Goal: Information Seeking & Learning: Learn about a topic

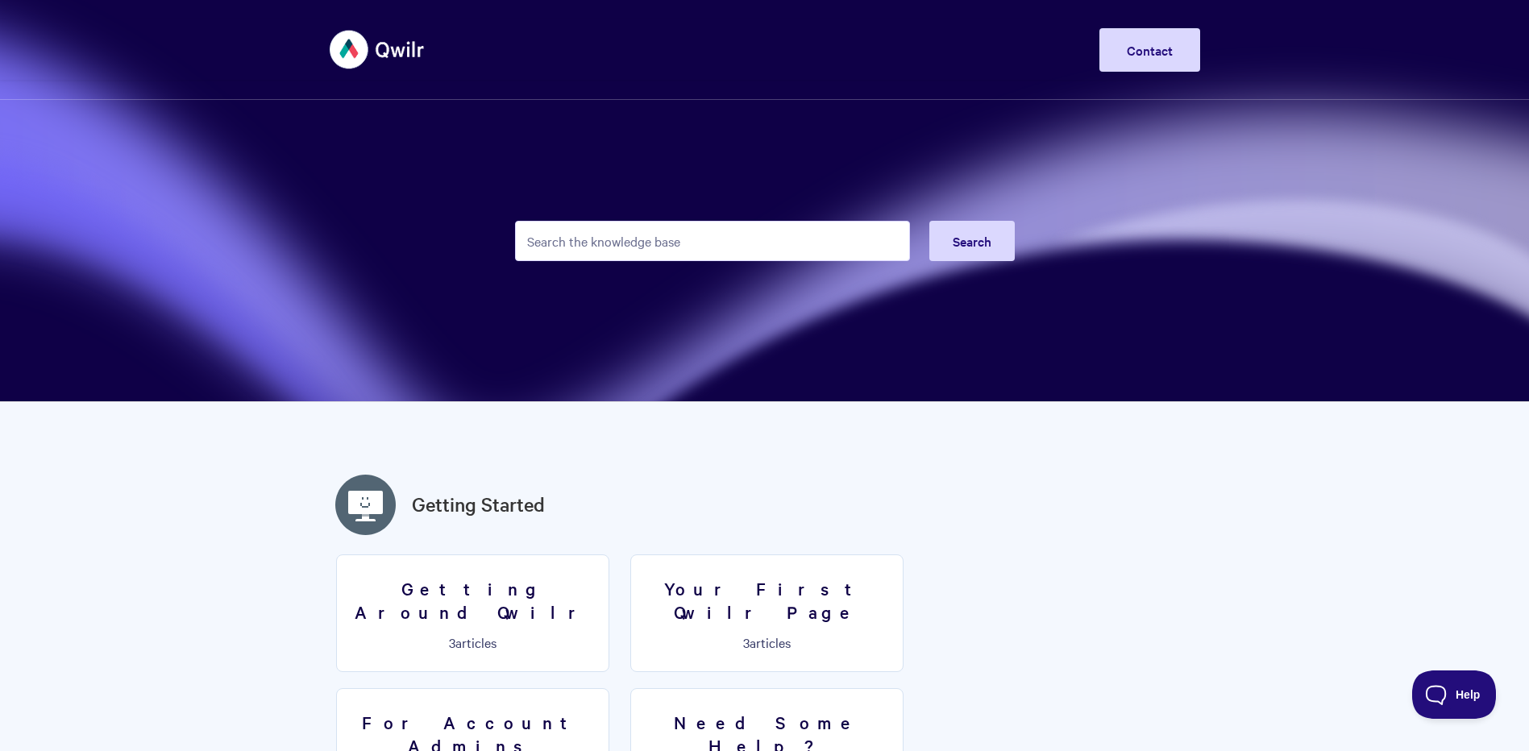
click at [665, 255] on input "Search the knowledge base" at bounding box center [712, 241] width 395 height 40
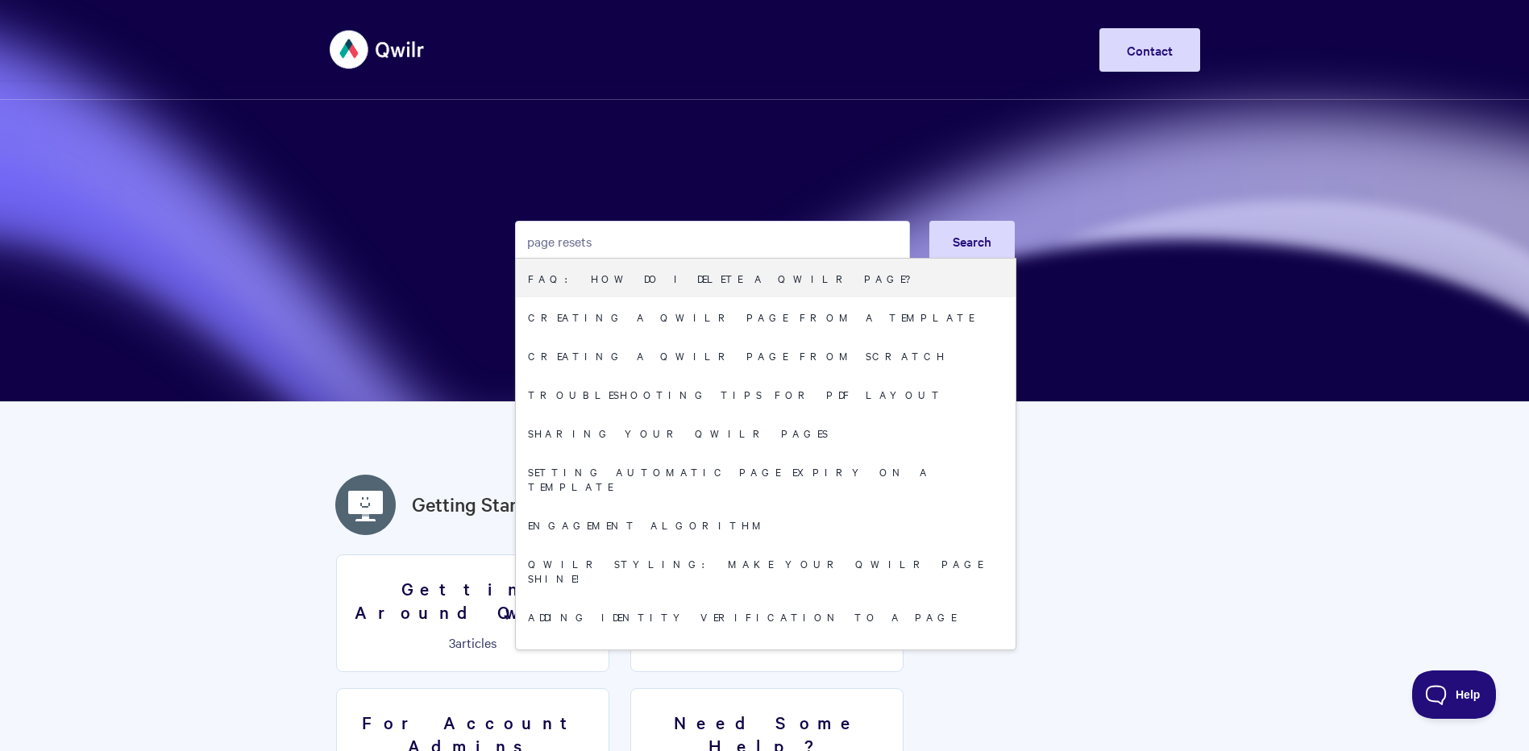
click at [556, 236] on input "page resets" at bounding box center [712, 241] width 395 height 40
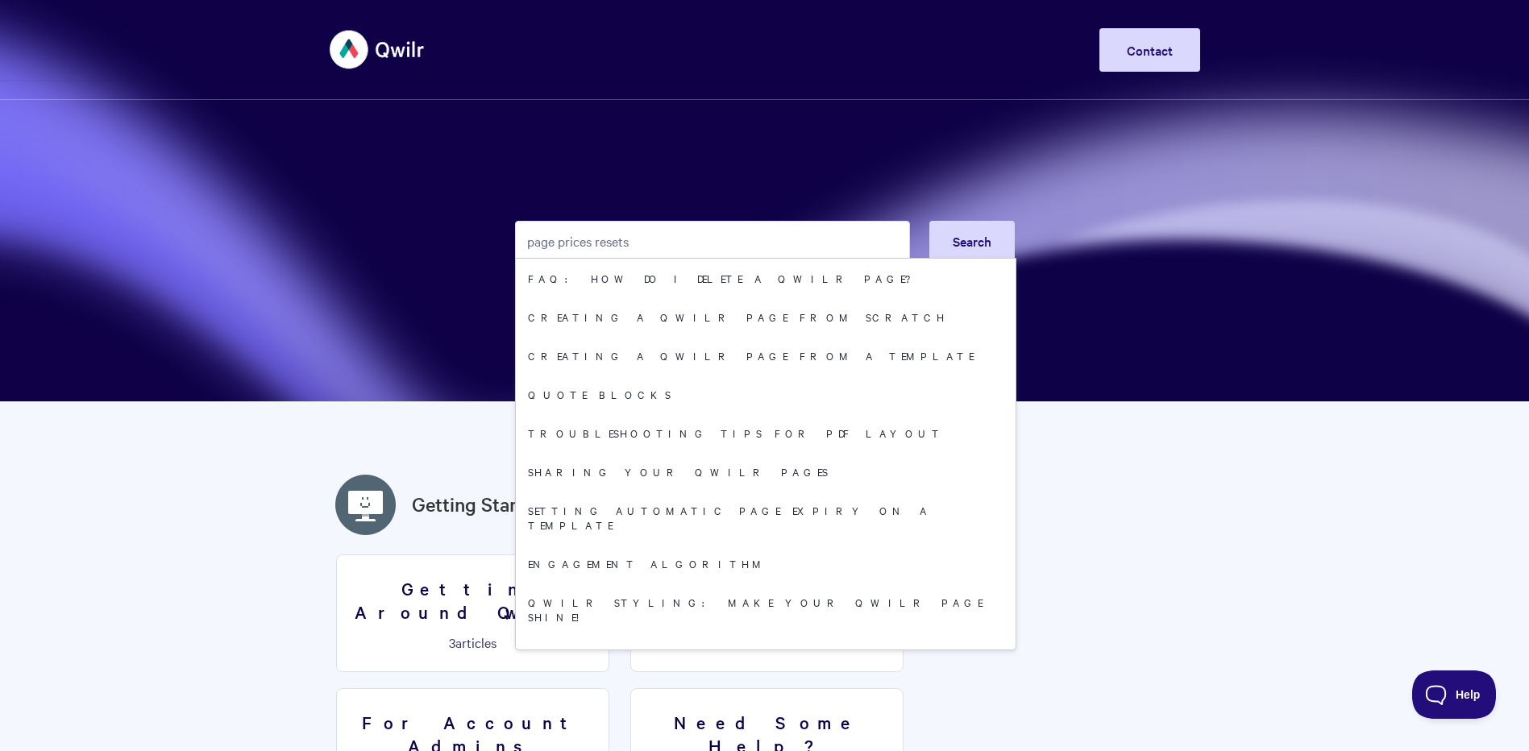
type input "page prices resets"
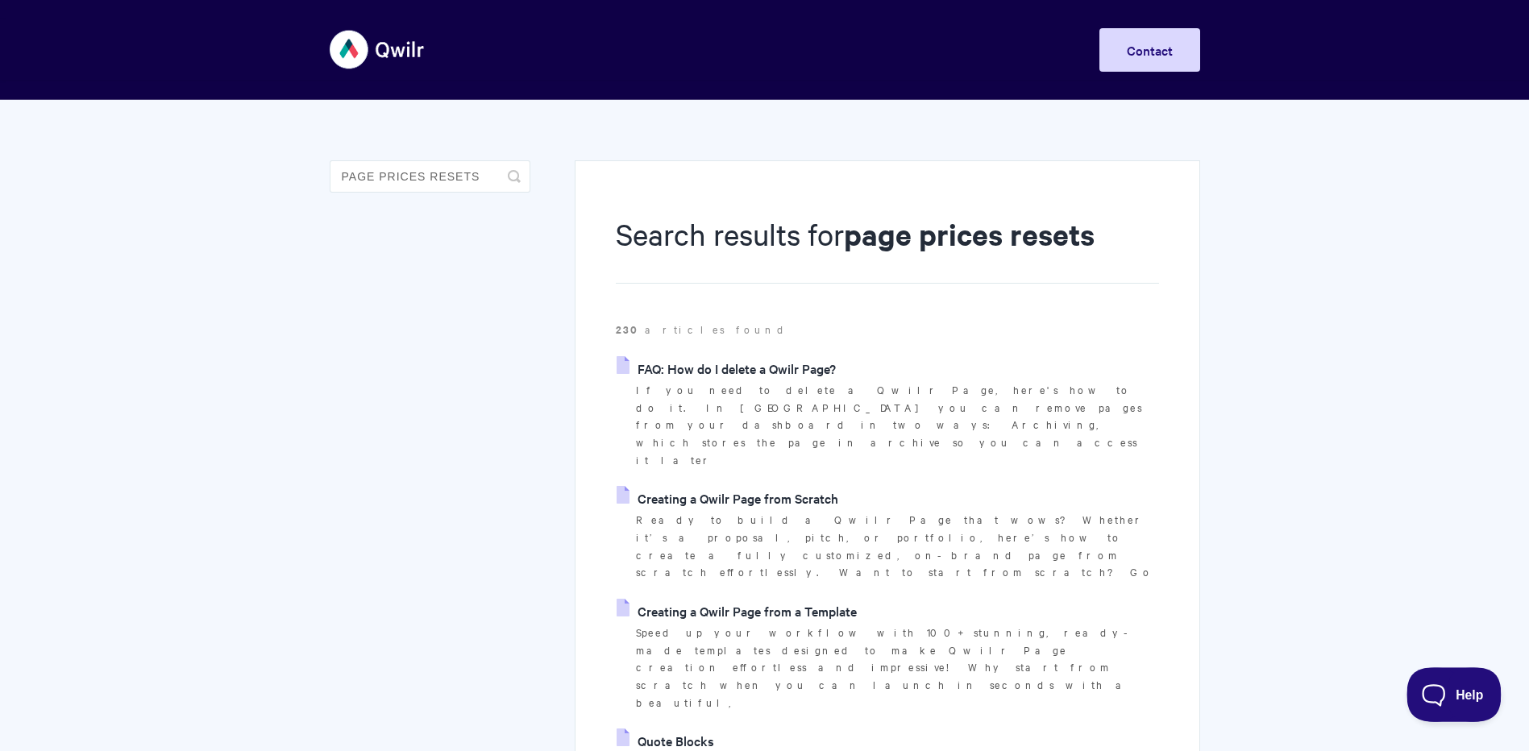
click at [1421, 680] on button "Help" at bounding box center [1449, 692] width 84 height 48
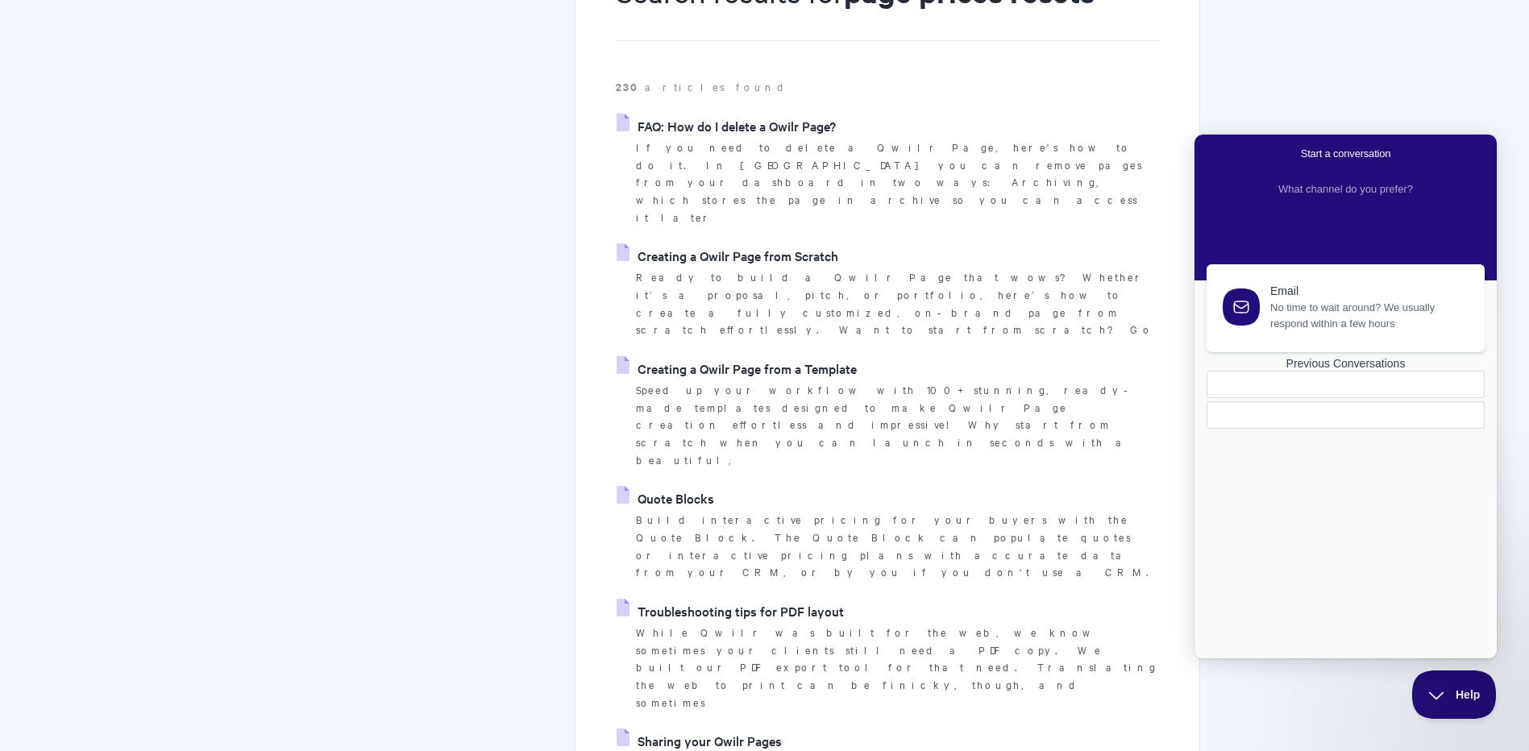
scroll to position [287, 0]
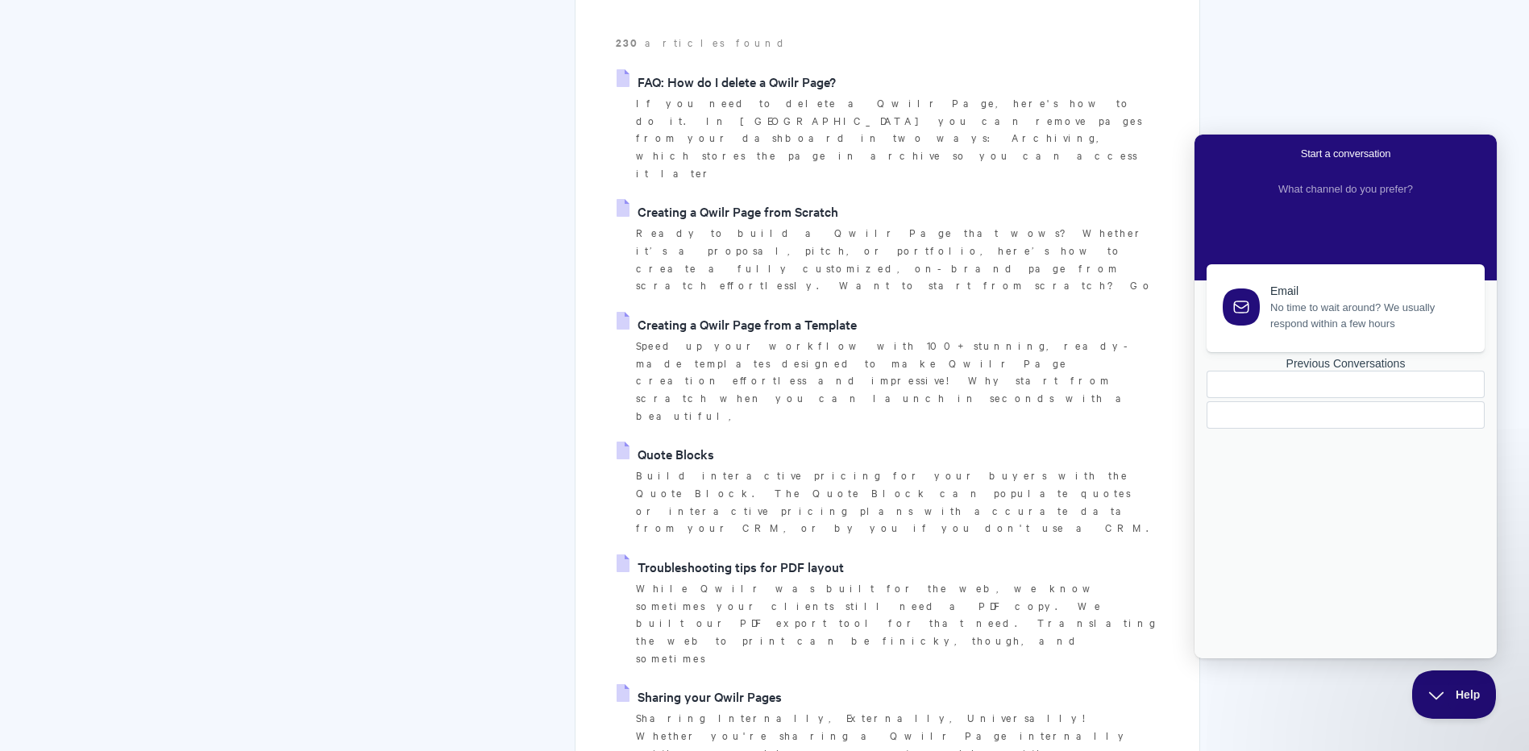
click at [734, 685] on link "Sharing your Qwilr Pages" at bounding box center [699, 697] width 165 height 24
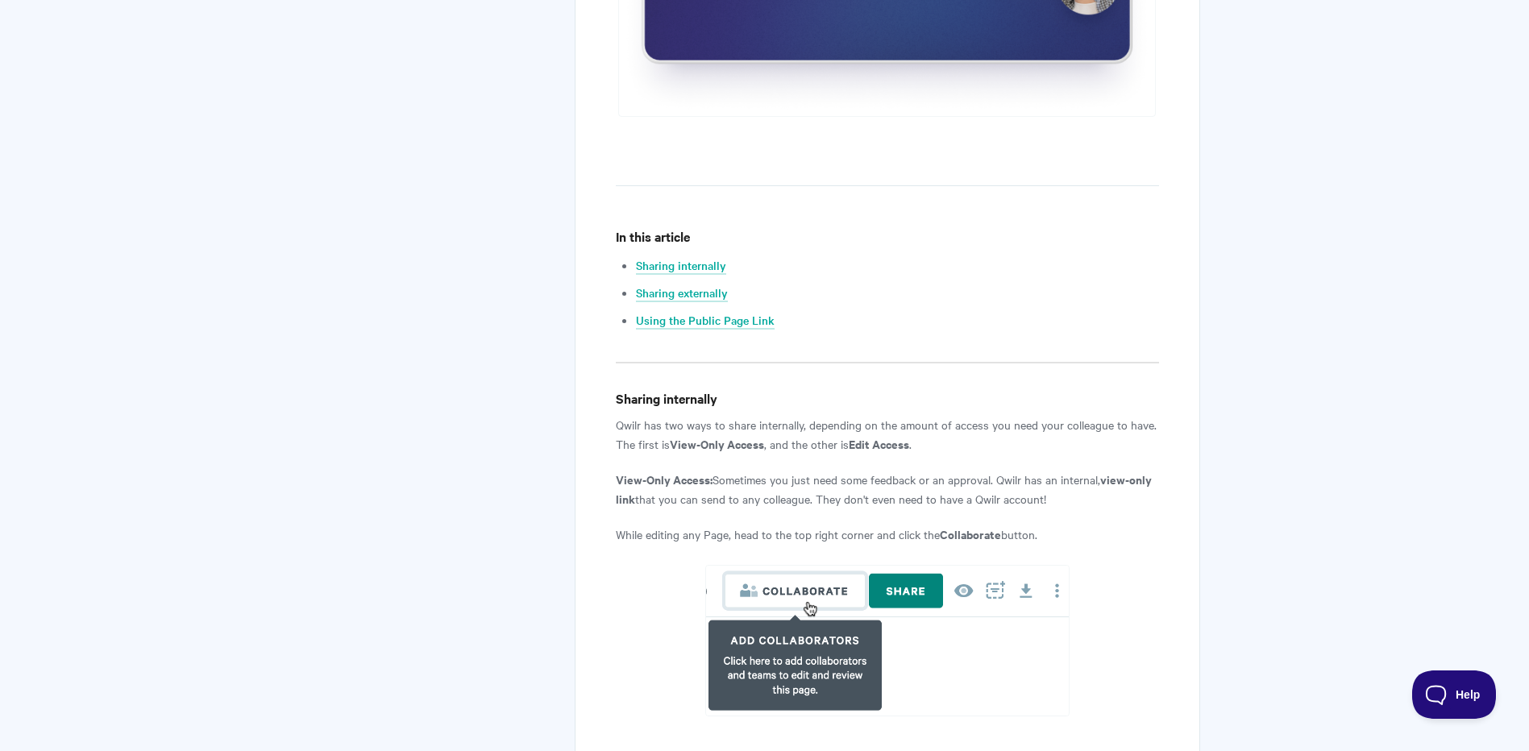
scroll to position [784, 0]
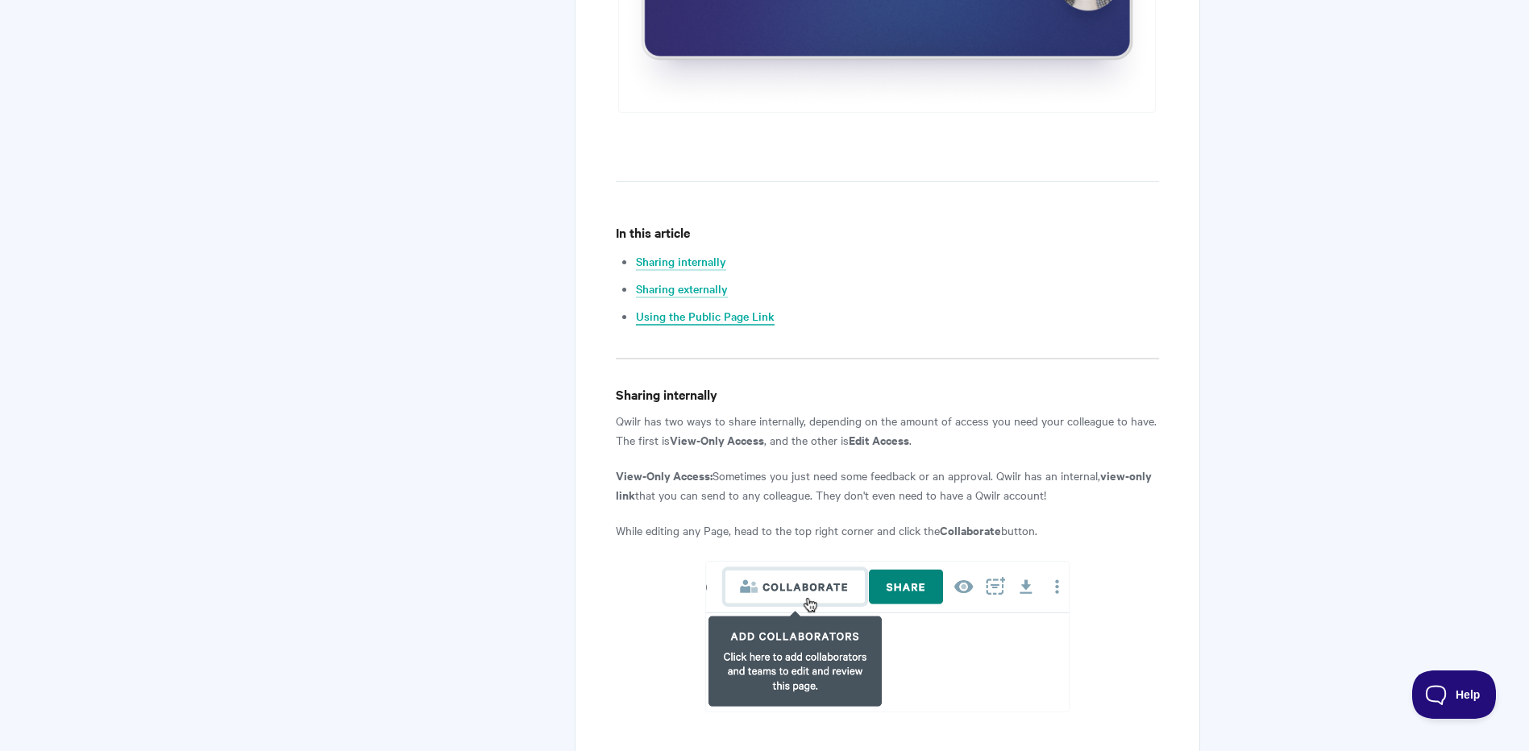
click at [725, 319] on link "Using the Public Page Link" at bounding box center [705, 317] width 139 height 18
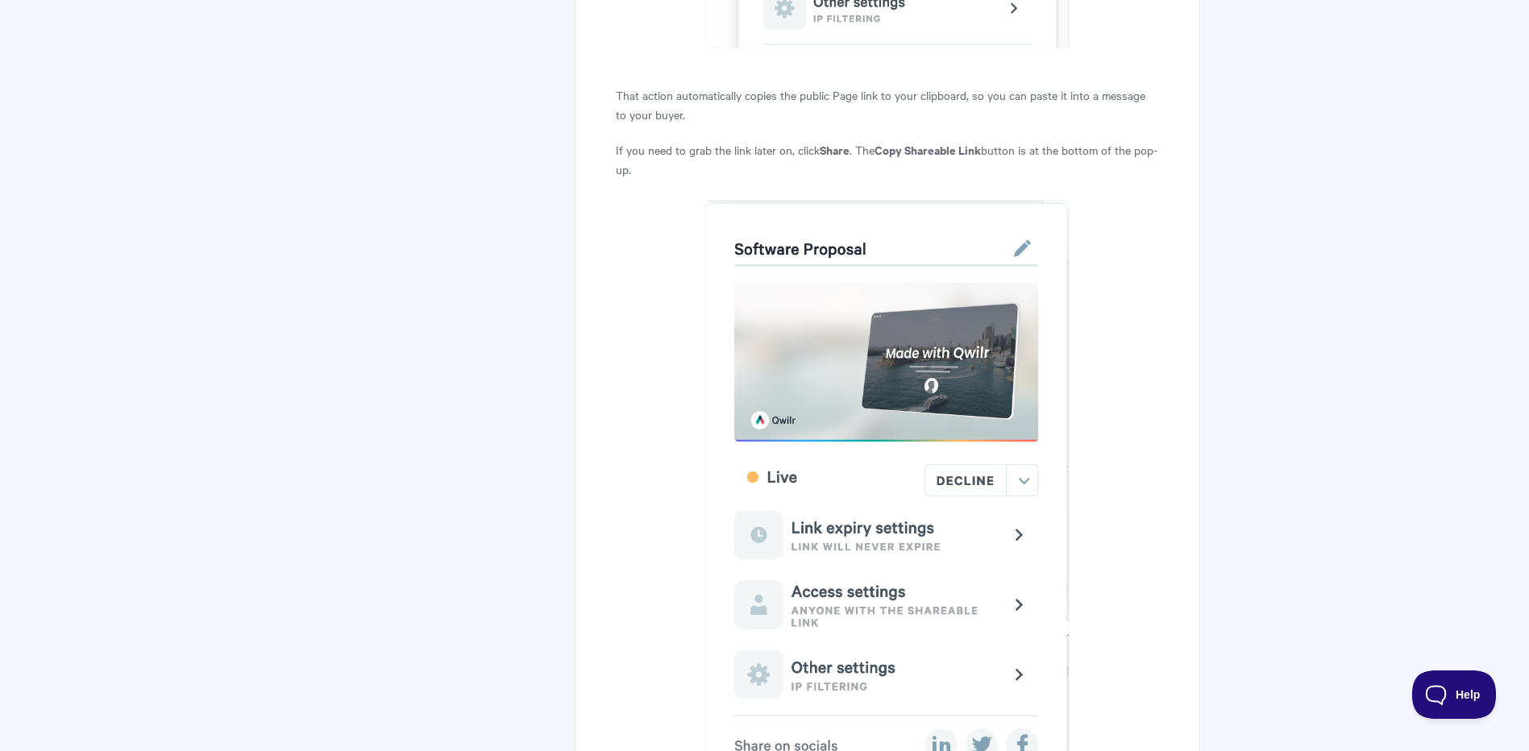
scroll to position [3262, 0]
